Goal: Task Accomplishment & Management: Complete application form

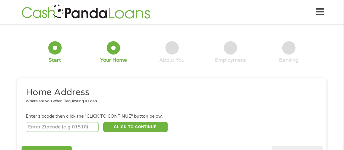
click at [94, 123] on input "number" at bounding box center [62, 127] width 73 height 10
type input "71292"
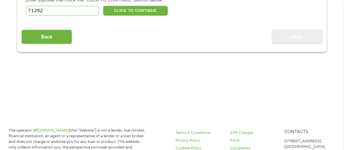
scroll to position [114, 0]
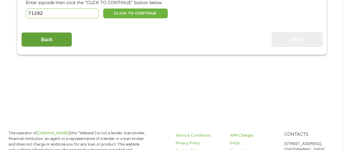
click at [67, 39] on input "Back" at bounding box center [46, 39] width 51 height 15
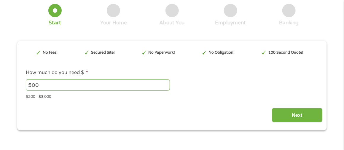
scroll to position [131, 0]
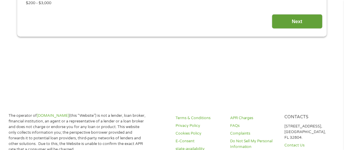
click at [298, 21] on input "Next" at bounding box center [297, 21] width 51 height 15
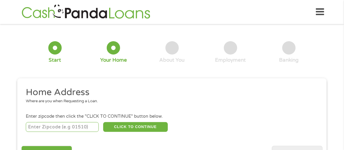
scroll to position [2, 2]
click at [80, 126] on input "number" at bounding box center [62, 127] width 73 height 10
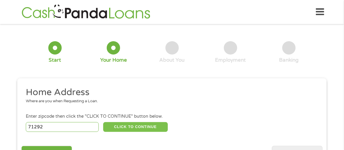
type input "71292"
click at [110, 127] on button "CLICK TO CONTINUE" at bounding box center [135, 127] width 65 height 10
type input "71292"
type input "[GEOGRAPHIC_DATA]"
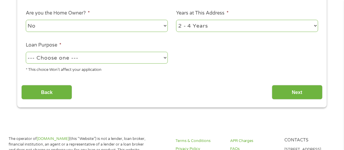
click at [107, 28] on select "No Yes" at bounding box center [97, 26] width 142 height 12
select select "yes"
click at [26, 20] on select "No Yes" at bounding box center [97, 26] width 142 height 12
click at [98, 59] on select "--- Choose one --- Pay Bills Debt Consolidation Home Improvement Major Purchase…" at bounding box center [97, 58] width 142 height 12
select select "paybills"
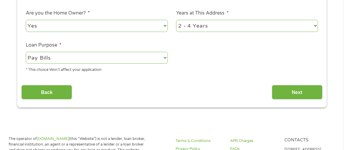
click at [26, 53] on select "--- Choose one --- Pay Bills Debt Consolidation Home Improvement Major Purchase…" at bounding box center [97, 58] width 142 height 12
click at [203, 26] on select "1 Year or less 1 - 2 Years 2 - 4 Years Over 4 Years" at bounding box center [247, 26] width 142 height 12
select select "60months"
click at [176, 20] on select "1 Year or less 1 - 2 Years 2 - 4 Years Over 4 Years" at bounding box center [247, 26] width 142 height 12
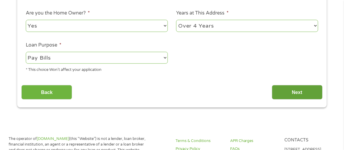
click at [289, 96] on input "Next" at bounding box center [297, 92] width 51 height 15
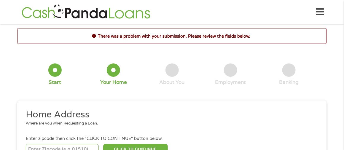
scroll to position [131, 0]
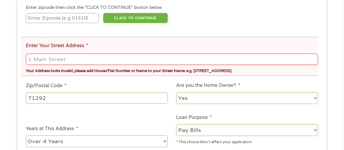
click at [124, 59] on input "Enter Your Street Address *" at bounding box center [172, 59] width 293 height 11
type input "[STREET_ADDRESS][PERSON_NAME]"
type input "71292"
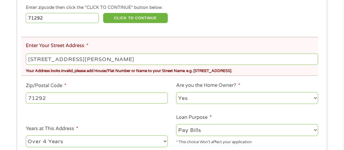
scroll to position [262, 0]
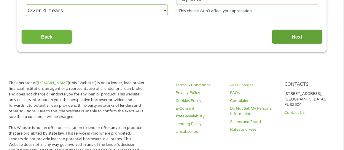
click at [290, 39] on input "Next" at bounding box center [297, 37] width 51 height 15
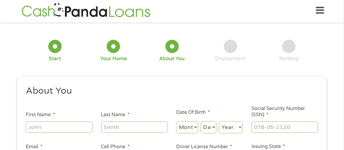
scroll to position [0, 0]
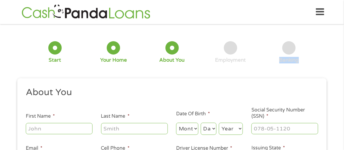
drag, startPoint x: 343, startPoint y: 25, endPoint x: 347, endPoint y: 40, distance: 15.8
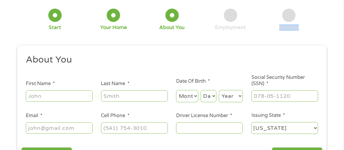
scroll to position [31, 0]
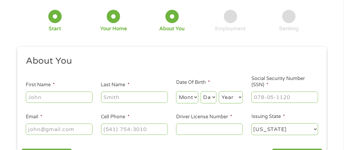
click at [64, 98] on input "First Name *" at bounding box center [59, 97] width 67 height 11
type input "[PERSON_NAME]"
type input "[EMAIL_ADDRESS][DOMAIN_NAME]"
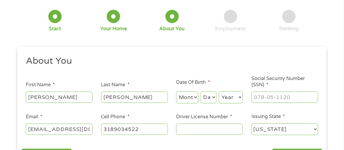
type input "[PHONE_NUMBER]"
click at [188, 98] on select "Month 1 2 3 4 5 6 7 8 9 10 11 12" at bounding box center [187, 97] width 22 height 12
select select "6"
click at [176, 92] on select "Month 1 2 3 4 5 6 7 8 9 10 11 12" at bounding box center [187, 97] width 22 height 12
click at [209, 94] on select "Day 1 2 3 4 5 6 7 8 9 10 11 12 13 14 15 16 17 18 19 20 21 22 23 24 25 26 27 28 …" at bounding box center [209, 97] width 16 height 12
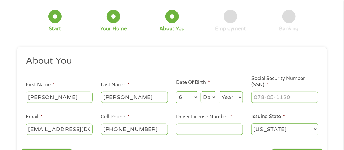
select select "12"
click at [201, 92] on select "Day 1 2 3 4 5 6 7 8 9 10 11 12 13 14 15 16 17 18 19 20 21 22 23 24 25 26 27 28 …" at bounding box center [209, 97] width 16 height 12
click at [227, 98] on select "Year [DATE] 2006 2005 2004 2003 2002 2001 2000 1999 1998 1997 1996 1995 1994 19…" at bounding box center [231, 97] width 24 height 12
select select "1964"
click at [219, 92] on select "Year [DATE] 2006 2005 2004 2003 2002 2001 2000 1999 1998 1997 1996 1995 1994 19…" at bounding box center [231, 97] width 24 height 12
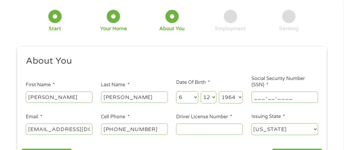
click at [261, 98] on input "___-__-____" at bounding box center [285, 97] width 67 height 11
type input "436-31-2063"
click at [160, 129] on input "[PHONE_NUMBER]" at bounding box center [134, 129] width 67 height 11
type input "[PHONE_NUMBER]"
click at [185, 131] on input "Driver License Number *" at bounding box center [209, 129] width 67 height 11
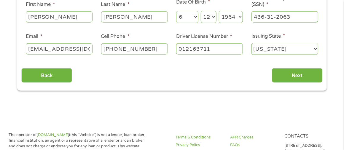
scroll to position [126, 0]
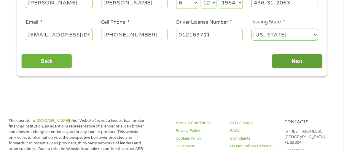
type input "012163711"
click at [314, 61] on input "Next" at bounding box center [297, 61] width 51 height 15
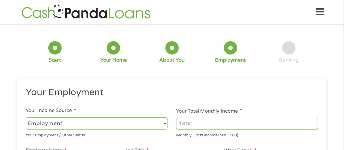
scroll to position [2, 2]
click at [150, 125] on select "--- Choose one --- Employment [DEMOGRAPHIC_DATA] Benefits" at bounding box center [97, 123] width 142 height 12
select select "benefits"
click at [26, 117] on select "--- Choose one --- Employment [DEMOGRAPHIC_DATA] Benefits" at bounding box center [97, 123] width 142 height 12
type input "Other"
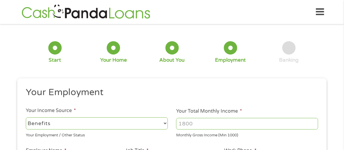
type input "[PHONE_NUMBER]"
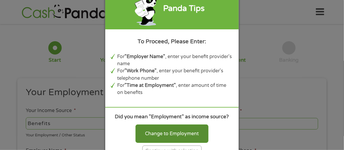
click at [192, 132] on div "Change to Employment" at bounding box center [172, 134] width 73 height 18
select select "fullTime"
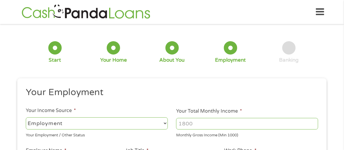
click at [202, 127] on input "Your Total Monthly Income *" at bounding box center [247, 123] width 142 height 11
type input "967"
click at [135, 126] on select "--- Choose one --- Employment [DEMOGRAPHIC_DATA] Benefits" at bounding box center [97, 123] width 142 height 12
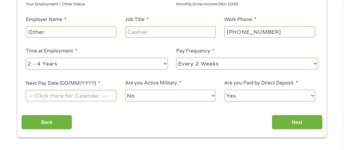
click at [109, 34] on input "Other" at bounding box center [71, 31] width 91 height 11
type input "O"
type input "SSI"
click at [139, 52] on li "Time at Employment * --- Choose one --- 1 Year or less 1 - 2 Years 2 - 4 Years …" at bounding box center [96, 58] width 151 height 23
click at [158, 31] on input "Job Title *" at bounding box center [170, 31] width 91 height 11
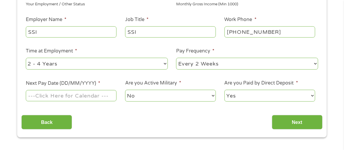
type input "SSI"
click at [164, 63] on select "--- Choose one --- 1 Year or less 1 - 2 Years 2 - 4 Years Over 4 Years" at bounding box center [97, 64] width 142 height 12
select select "60months"
click at [26, 58] on select "--- Choose one --- 1 Year or less 1 - 2 Years 2 - 4 Years Over 4 Years" at bounding box center [97, 64] width 142 height 12
click at [195, 63] on select "--- Choose one --- Every 2 Weeks Every Week Monthly Semi-Monthly" at bounding box center [247, 64] width 142 height 12
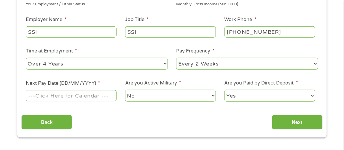
select select "monthly"
click at [176, 58] on select "--- Choose one --- Every 2 Weeks Every Week Monthly Semi-Monthly" at bounding box center [247, 64] width 142 height 12
click at [89, 97] on input "Next Pay Date (DD/MM/YYYY) *" at bounding box center [71, 95] width 91 height 11
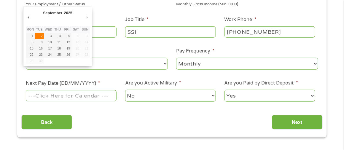
type input "[DATE]"
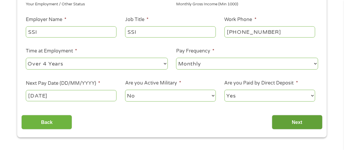
click at [278, 126] on input "Next" at bounding box center [297, 122] width 51 height 15
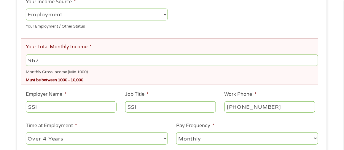
click at [293, 64] on input "967" at bounding box center [172, 60] width 293 height 11
type input "9"
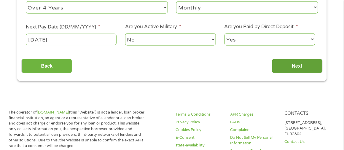
type input "1000"
click at [299, 72] on input "Next" at bounding box center [297, 66] width 51 height 15
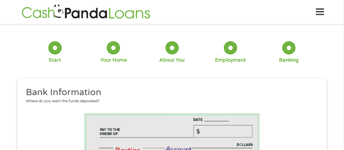
scroll to position [131, 0]
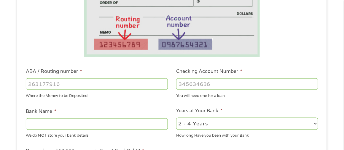
click at [140, 81] on input "ABA / Routing number *" at bounding box center [97, 83] width 142 height 11
type input "041215663"
type input "[PERSON_NAME] BANK"
type input "041215663"
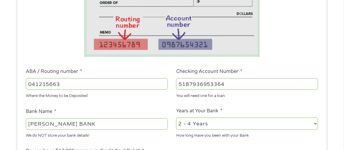
scroll to position [262, 0]
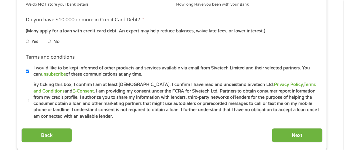
type input "5187936953364"
click at [248, 6] on div "How long Have you been with your Bank" at bounding box center [247, 4] width 142 height 8
click at [51, 40] on input "No" at bounding box center [50, 41] width 4 height 9
radio input "true"
click at [31, 100] on label "By ticking this box, I confirm I am at least [DEMOGRAPHIC_DATA]. I confirm I ha…" at bounding box center [174, 101] width 291 height 38
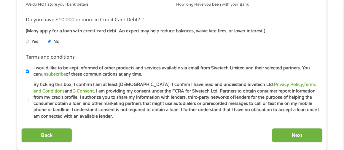
click at [29, 100] on input "By ticking this box, I confirm I am at least [DEMOGRAPHIC_DATA]. I confirm I ha…" at bounding box center [28, 100] width 4 height 9
checkbox input "true"
click at [293, 137] on input "Next" at bounding box center [297, 135] width 51 height 15
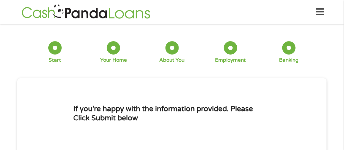
scroll to position [131, 0]
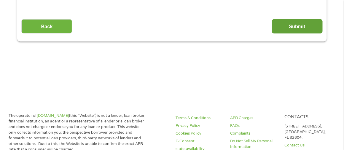
click at [294, 29] on input "Submit" at bounding box center [297, 26] width 51 height 15
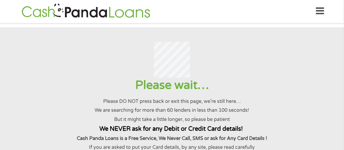
scroll to position [0, 0]
